Goal: Check status: Check status

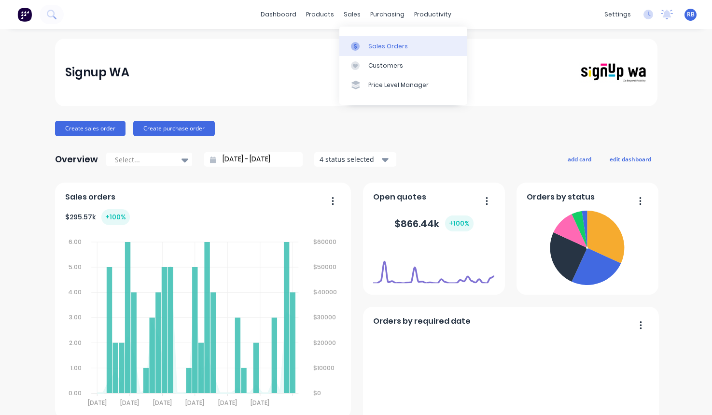
click at [379, 51] on link "Sales Orders" at bounding box center [403, 45] width 128 height 19
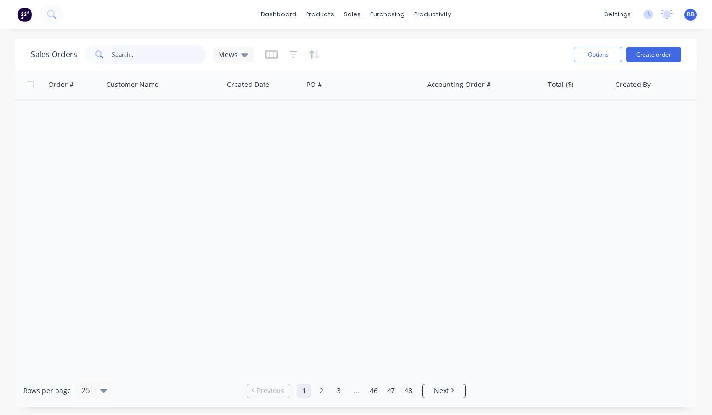
click at [124, 54] on input "text" at bounding box center [159, 54] width 94 height 19
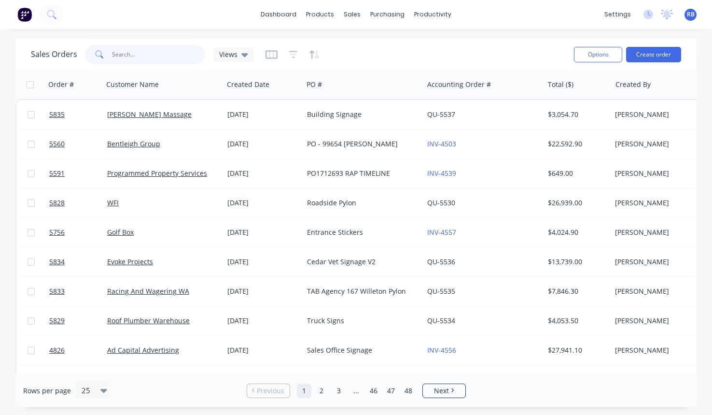
click at [124, 54] on input "text" at bounding box center [159, 54] width 94 height 19
type input "pet fresh"
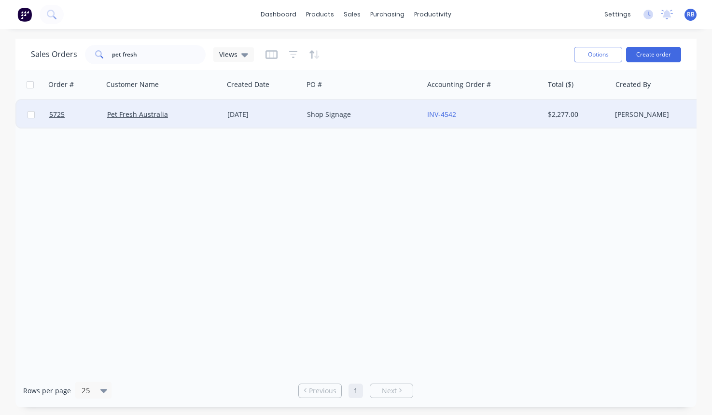
click at [371, 107] on div "Shop Signage" at bounding box center [363, 114] width 120 height 29
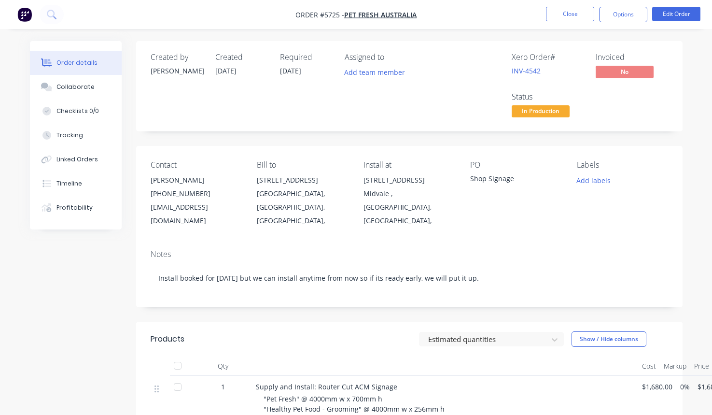
click at [529, 112] on span "In Production" at bounding box center [541, 111] width 58 height 12
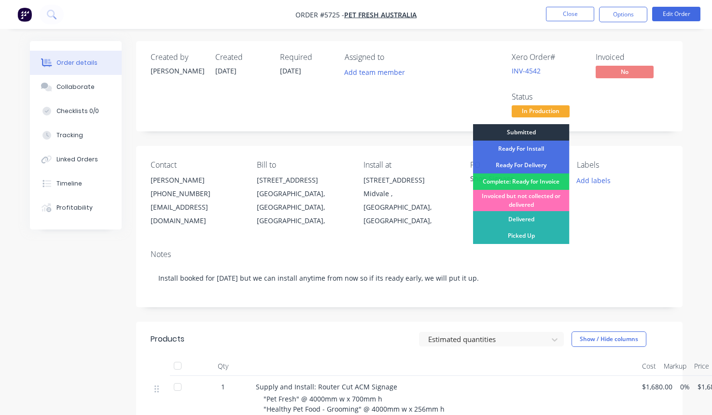
click at [520, 135] on div "Submitted" at bounding box center [521, 132] width 97 height 16
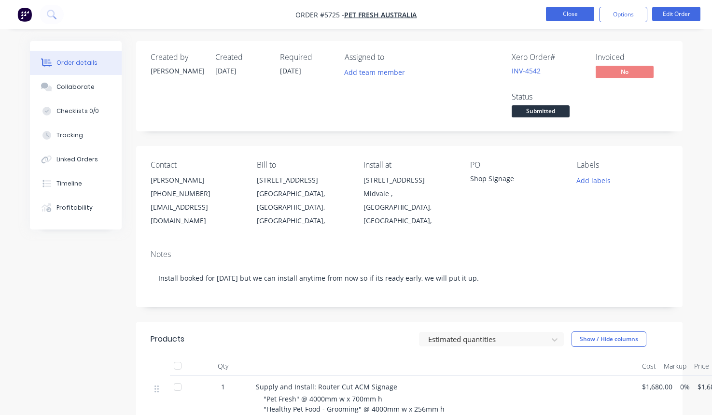
click at [565, 10] on button "Close" at bounding box center [570, 14] width 48 height 14
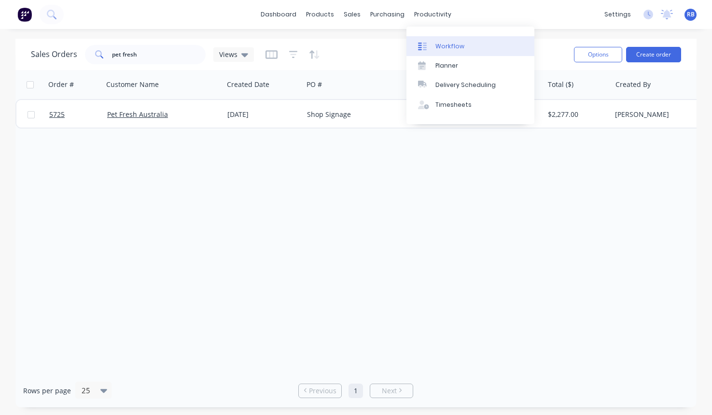
click at [431, 48] on div at bounding box center [425, 46] width 14 height 9
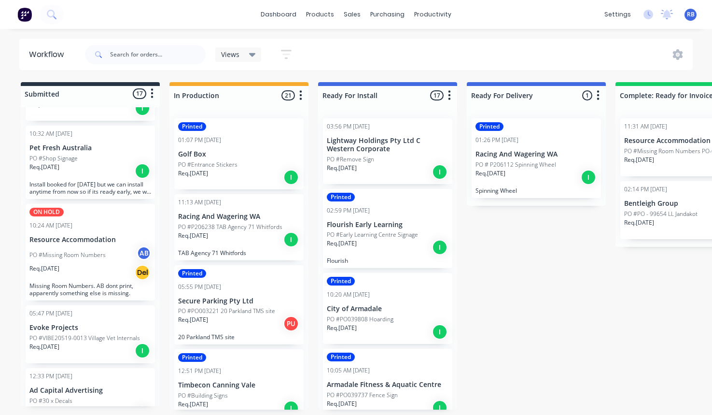
scroll to position [267, 0]
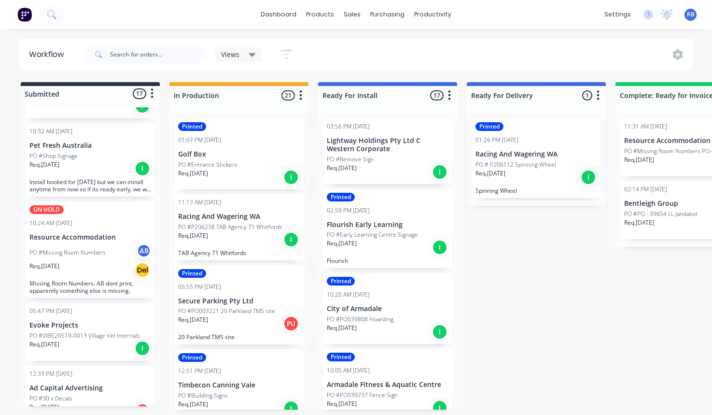
click at [85, 160] on div "Req. [DATE] I" at bounding box center [90, 168] width 122 height 16
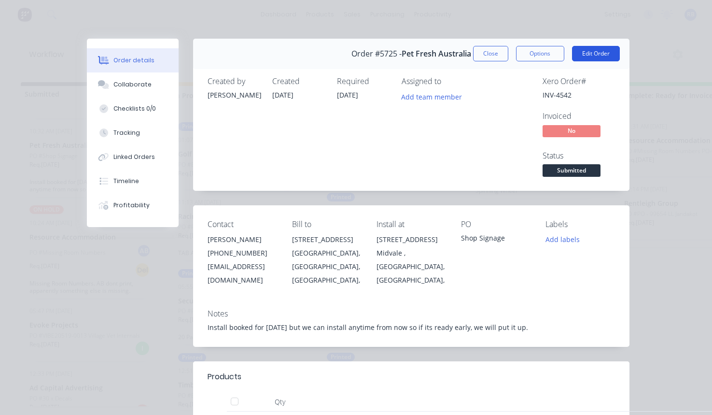
click at [592, 56] on button "Edit Order" at bounding box center [596, 53] width 48 height 15
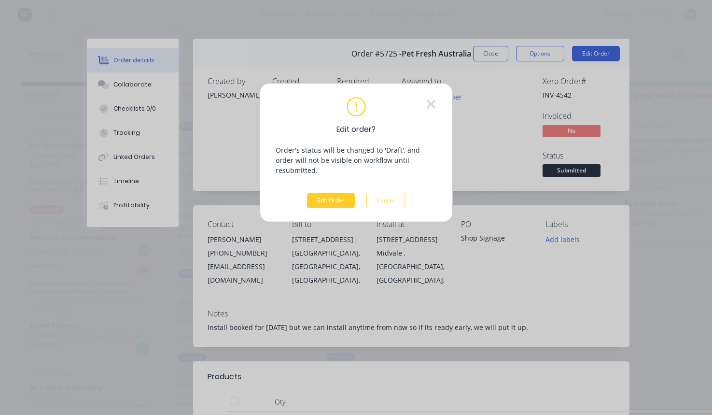
click at [341, 193] on button "Edit Order" at bounding box center [331, 200] width 48 height 15
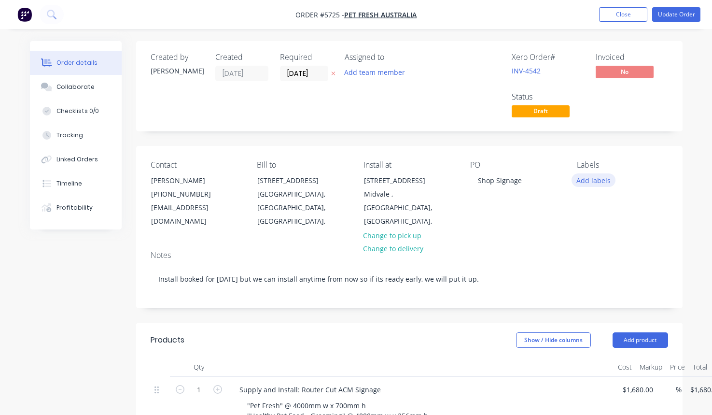
click at [587, 182] on button "Add labels" at bounding box center [594, 179] width 44 height 13
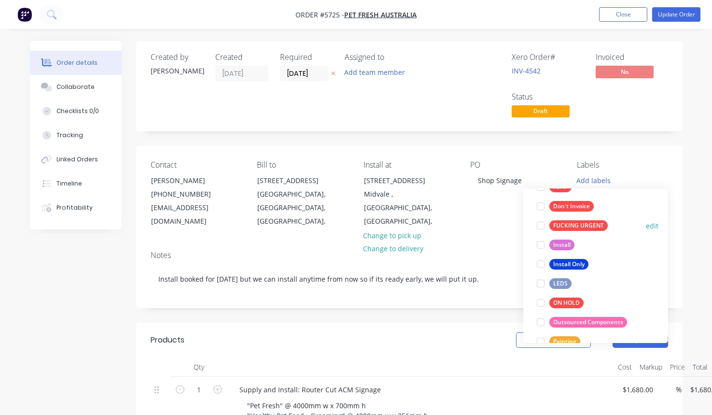
scroll to position [138, 0]
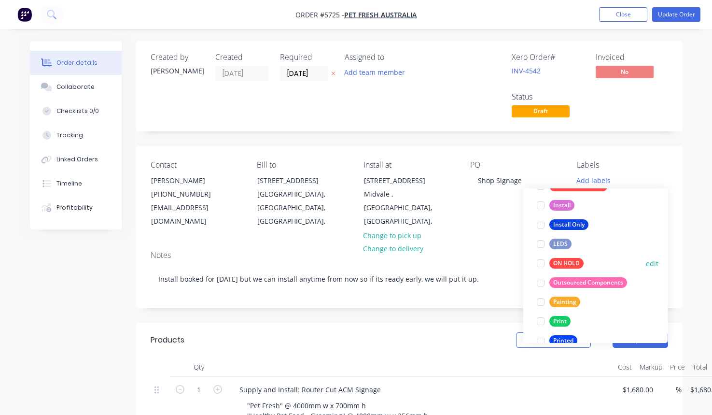
click at [540, 263] on div at bounding box center [540, 263] width 19 height 19
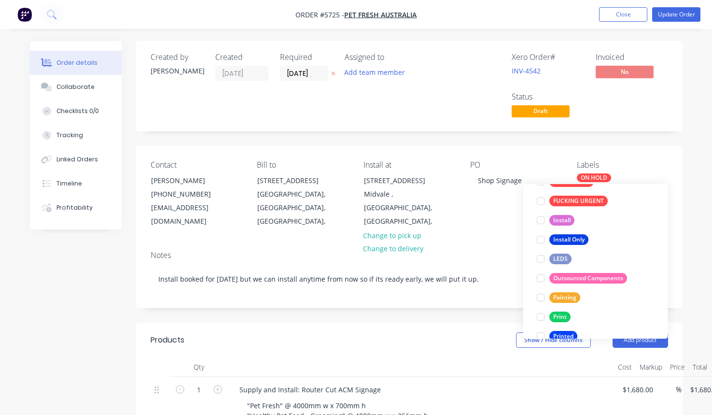
click at [653, 106] on div "Xero Order # INV-4542 Invoiced No Status Draft" at bounding box center [554, 86] width 227 height 67
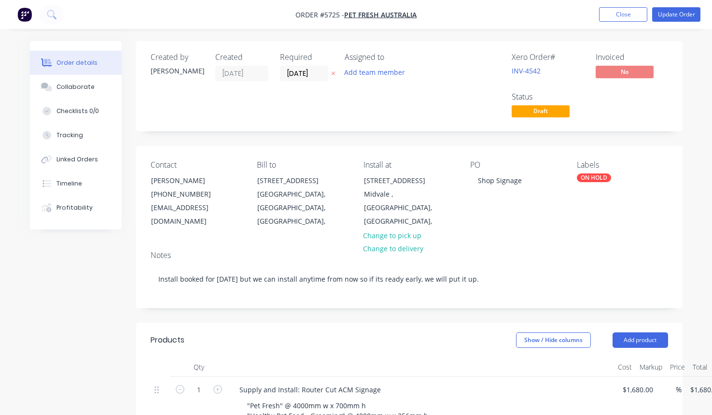
click at [681, 2] on nav "Order #5725 - Pet Fresh Australia Add product Close Update Order" at bounding box center [356, 14] width 712 height 29
click at [670, 24] on nav "Order #5725 - Pet Fresh Australia Add product Close Update Order" at bounding box center [356, 14] width 712 height 29
click at [680, 13] on button "Update Order" at bounding box center [676, 14] width 48 height 14
